Goal: Transaction & Acquisition: Purchase product/service

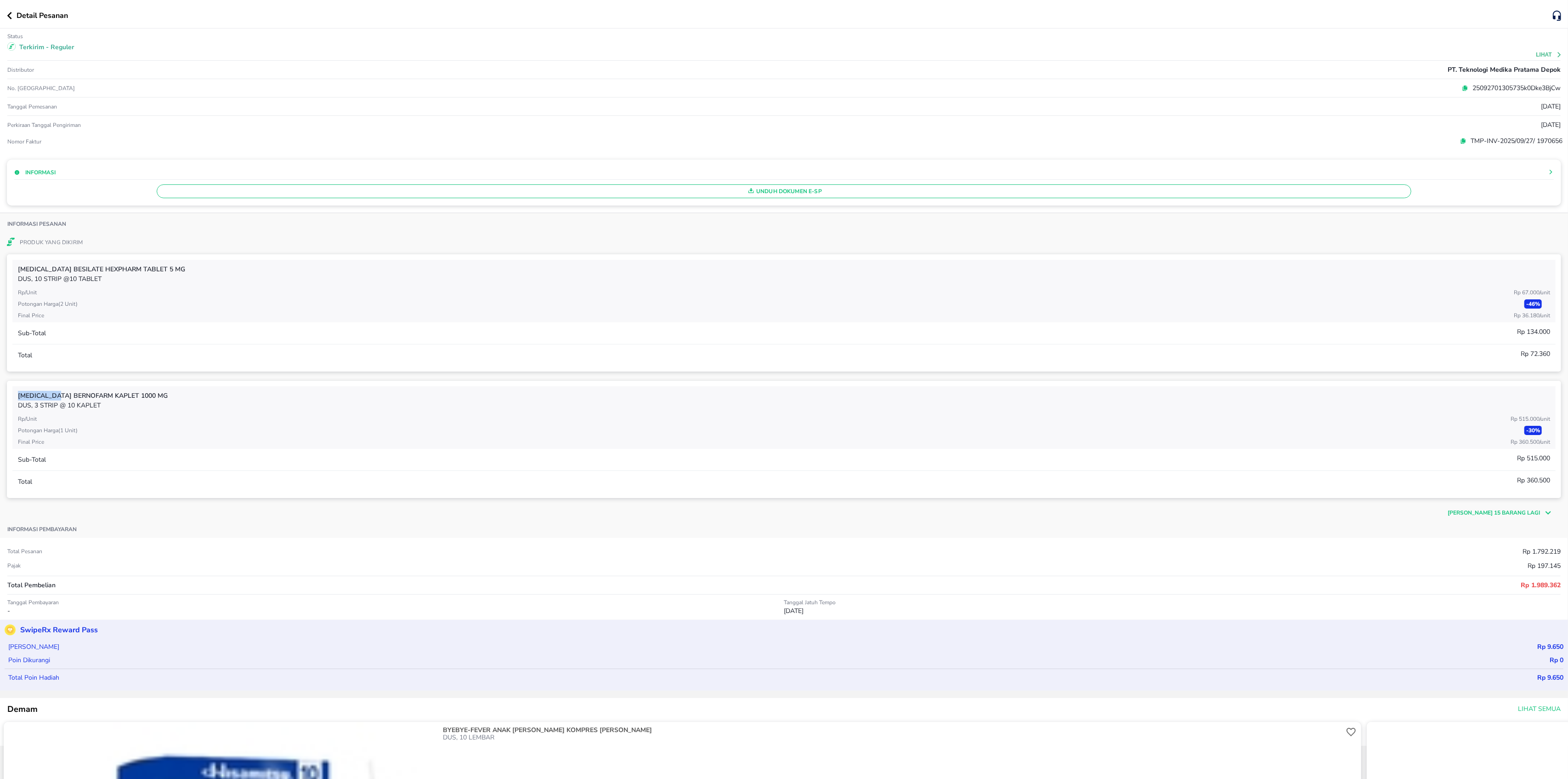
click at [8, 12] on icon "button" at bounding box center [9, 16] width 5 height 7
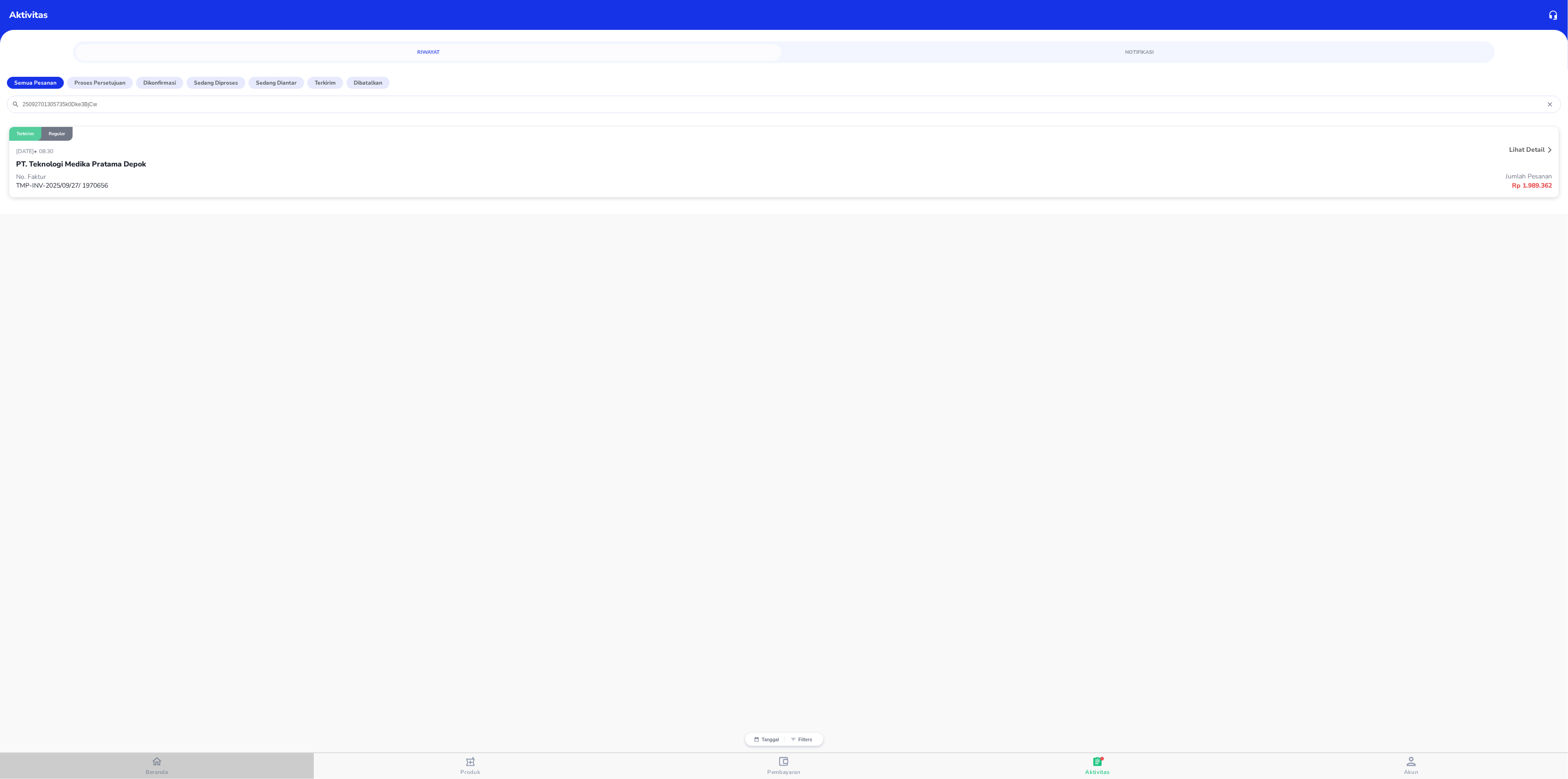
drag, startPoint x: 162, startPoint y: 769, endPoint x: 186, endPoint y: 758, distance: 26.4
click at [162, 768] on span "Beranda" at bounding box center [156, 772] width 23 height 7
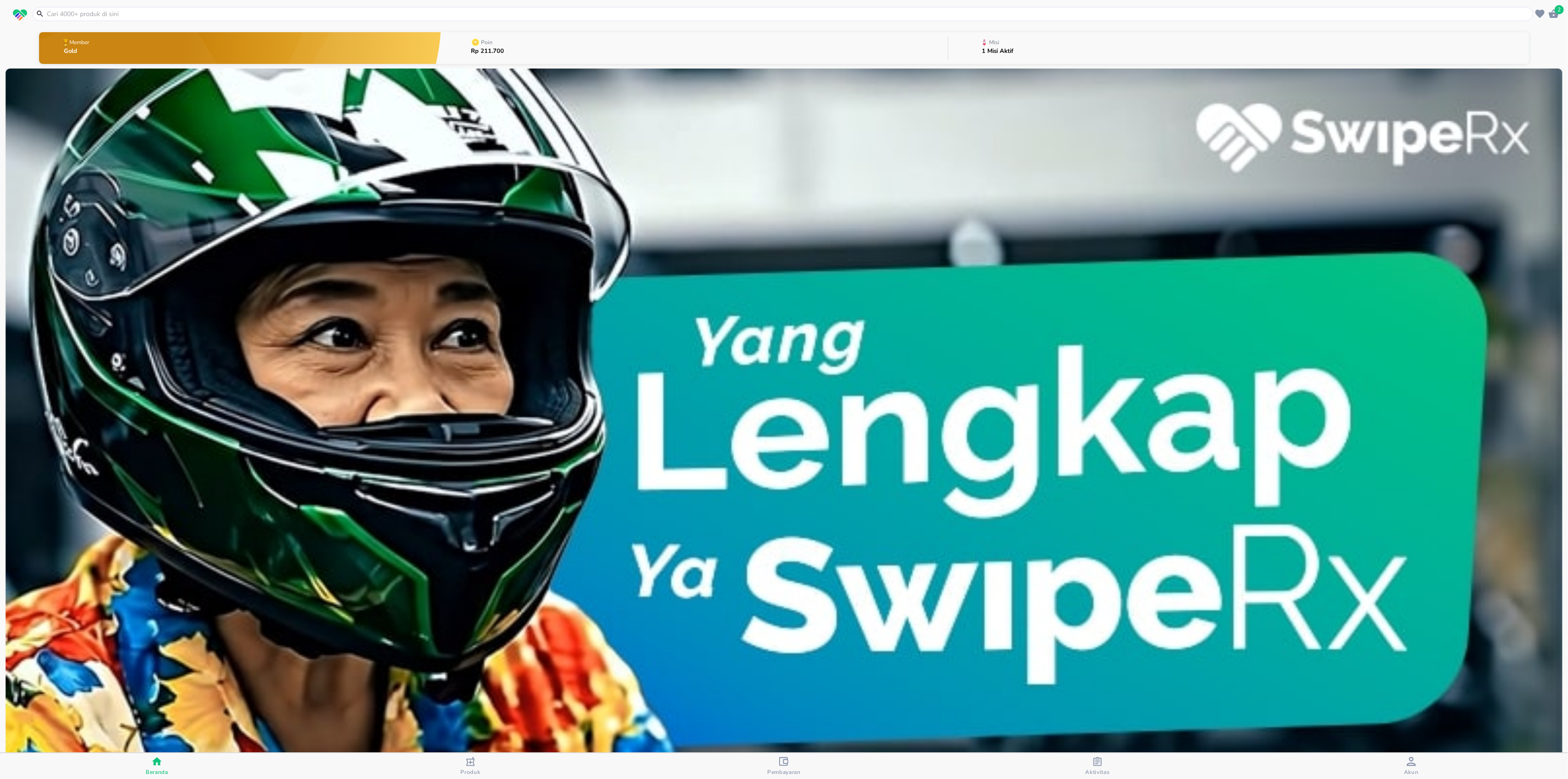
click at [563, 16] on input "text" at bounding box center [788, 14] width 1485 height 10
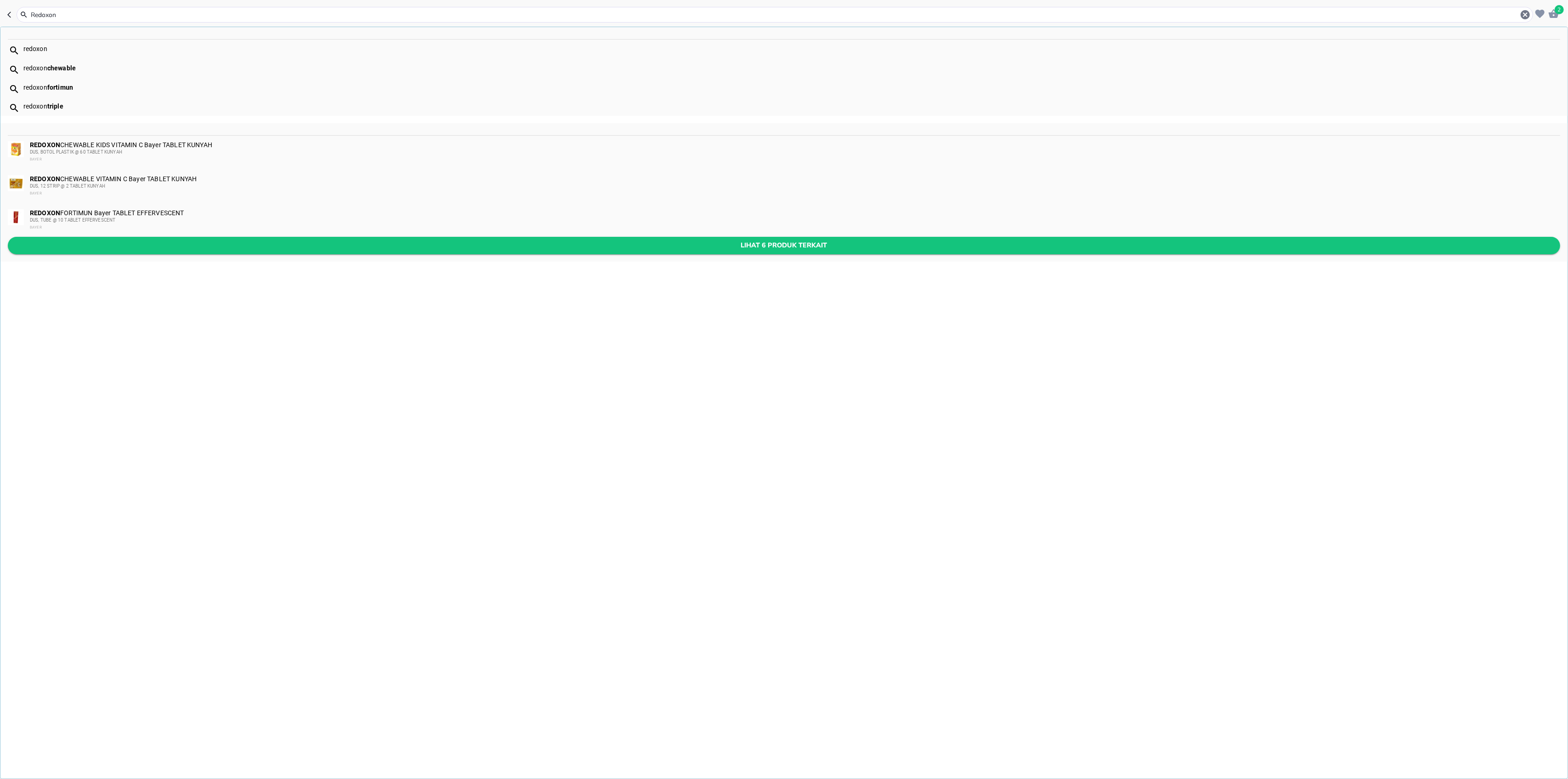
type input "Redoxon"
click at [261, 241] on span "Lihat 6 produk terkait" at bounding box center [784, 245] width 1538 height 12
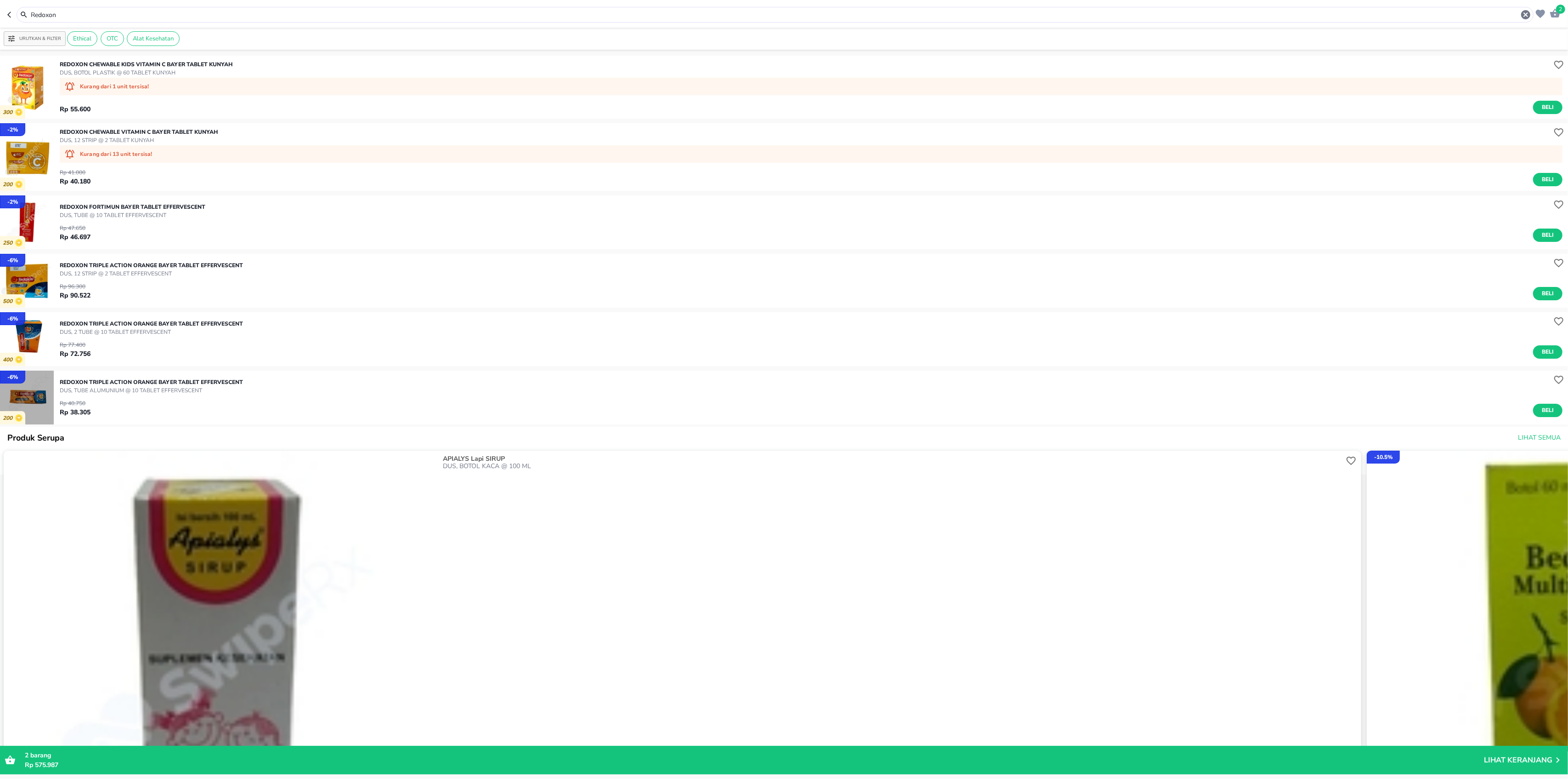
click at [35, 395] on img "button" at bounding box center [27, 397] width 54 height 54
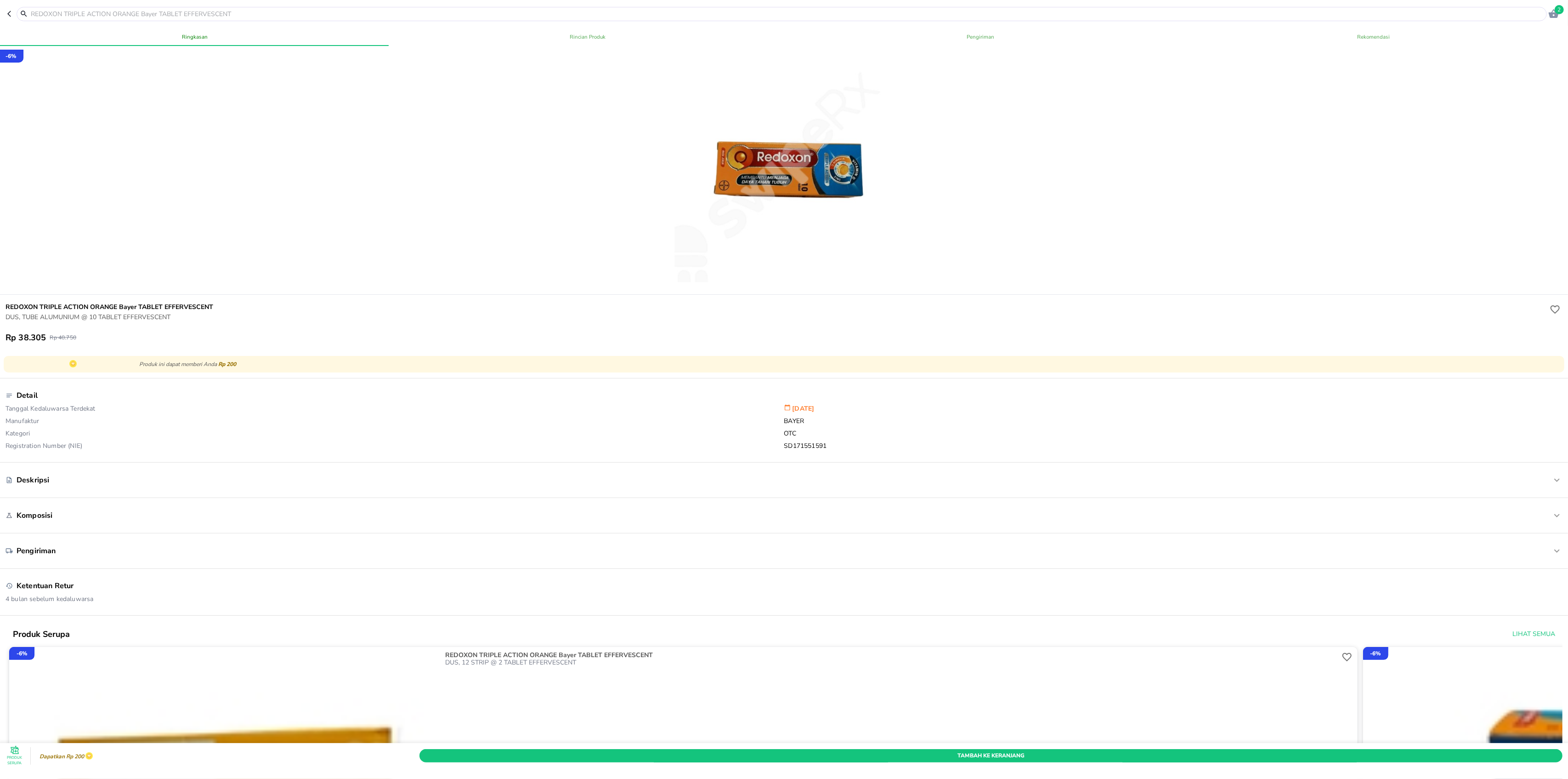
click at [245, 11] on input "text" at bounding box center [787, 14] width 1514 height 10
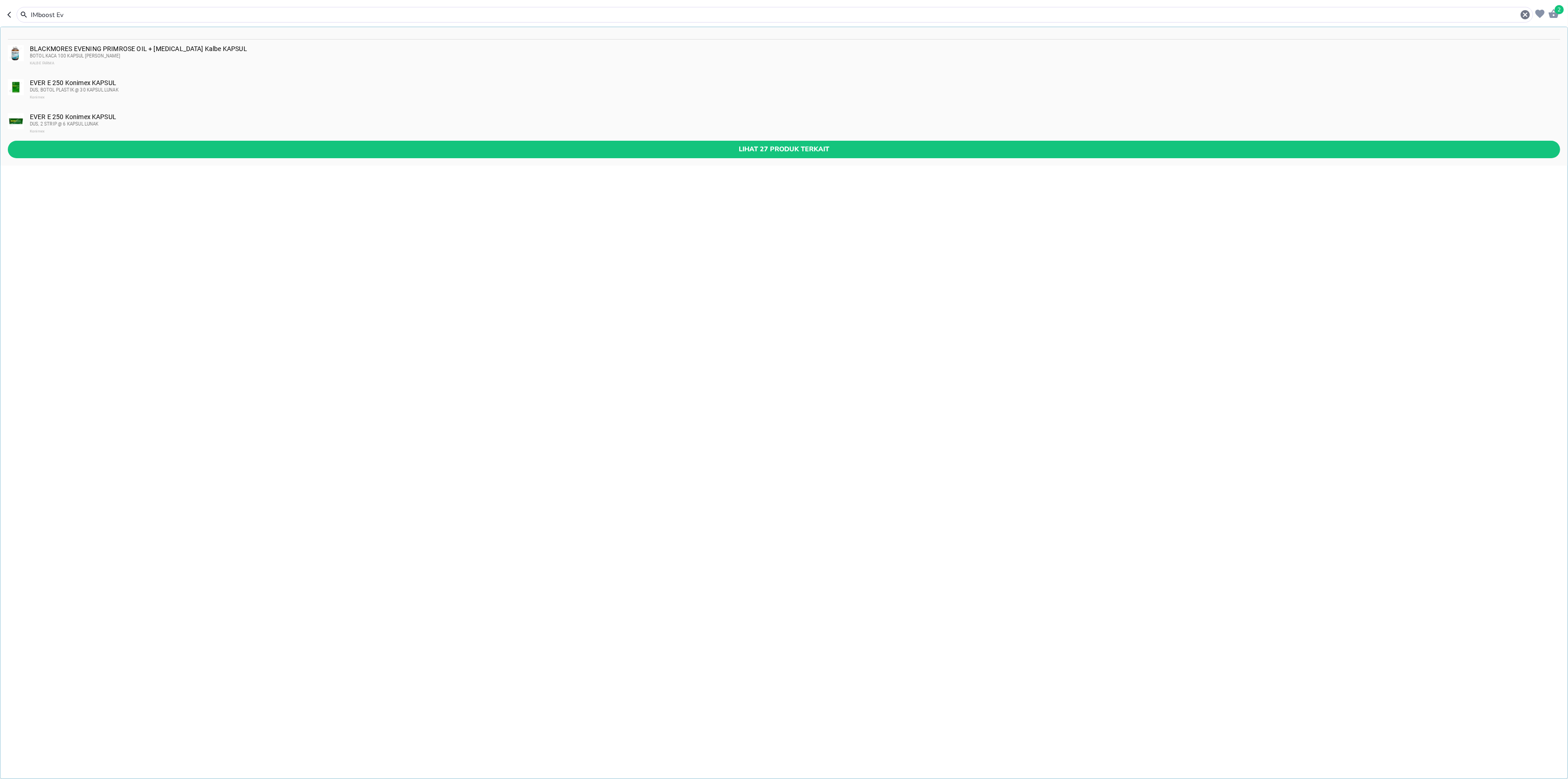
drag, startPoint x: 19, startPoint y: 2, endPoint x: 0, endPoint y: -3, distance: 19.6
click at [0, 0] on html "Halo Apotek Sadar Raya Ciganjur Jagakarsa, selamat datang! 2 Redoxon BLACKMORES…" at bounding box center [784, 0] width 1568 height 0
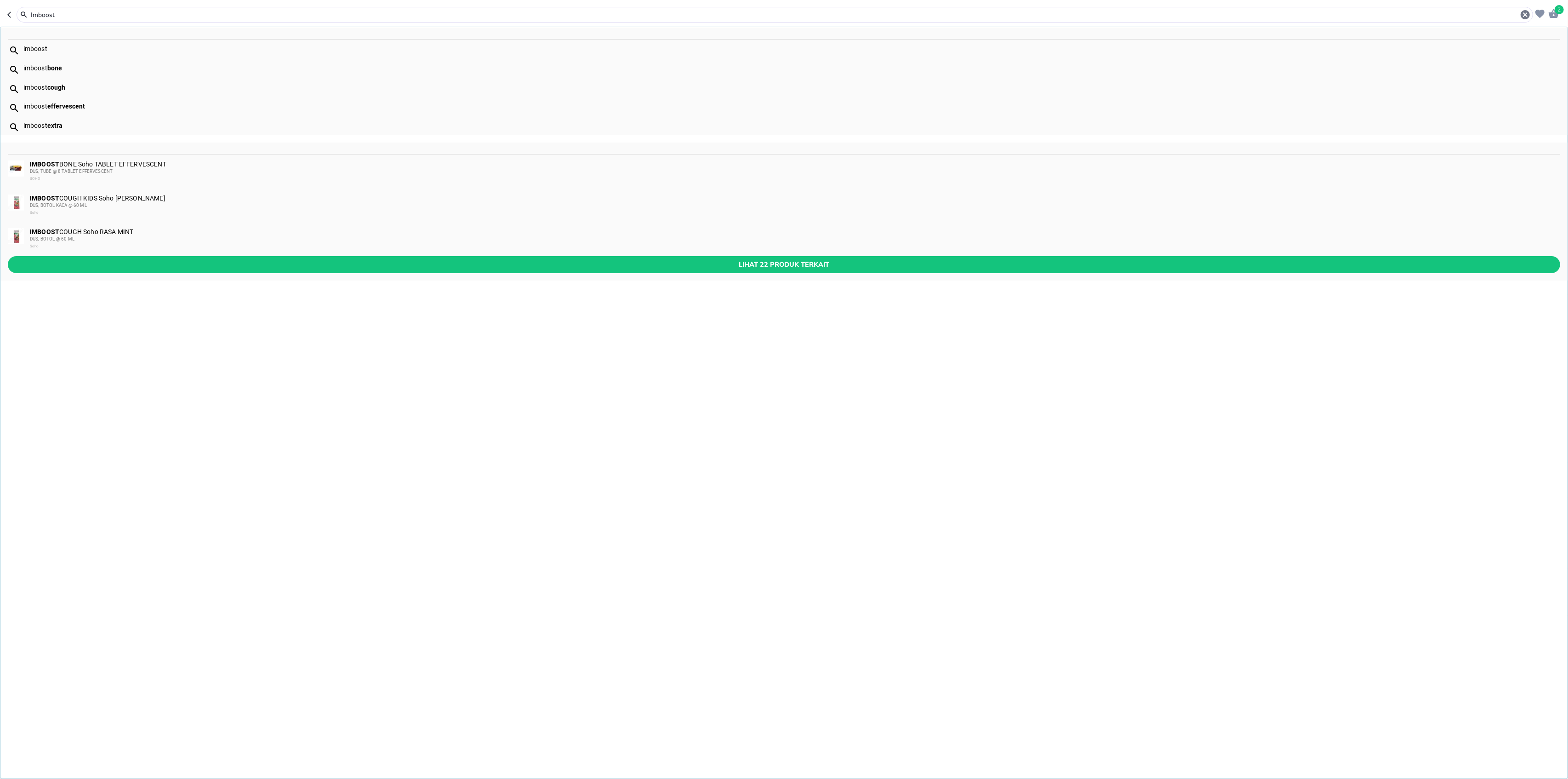
type input "Imboost"
click at [82, 159] on div "IMBOOST BONE Soho TABLET EFFERVESCENT DUS, TUBE @ 8 TABLET EFFERVESCENT SOHO" at bounding box center [784, 172] width 1567 height 34
